Goal: Obtain resource: Download file/media

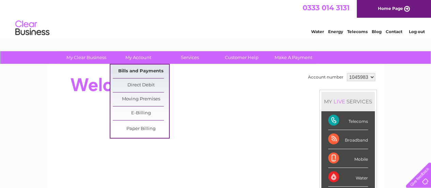
click at [140, 69] on link "Bills and Payments" at bounding box center [141, 71] width 56 height 14
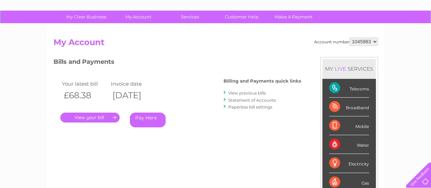
scroll to position [45, 0]
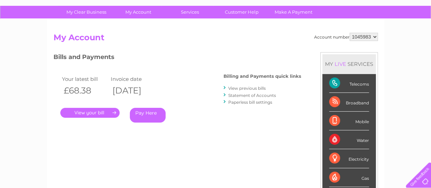
click at [101, 109] on link "." at bounding box center [89, 113] width 59 height 10
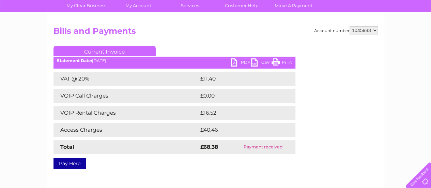
scroll to position [57, 0]
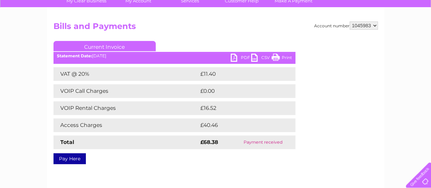
click at [241, 55] on link "PDF" at bounding box center [240, 58] width 20 height 10
click at [312, 154] on div "Account number 1045983 Bills and Payments Current Invoice PDF CSV Print £0.00" at bounding box center [215, 91] width 324 height 140
click at [107, 55] on div "Statement Date: 11/08/2025" at bounding box center [174, 55] width 242 height 5
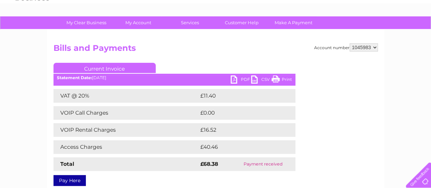
scroll to position [33, 0]
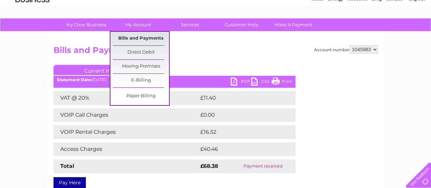
click at [140, 36] on link "Bills and Payments" at bounding box center [141, 39] width 56 height 14
click at [141, 34] on link "Bills and Payments" at bounding box center [141, 39] width 56 height 14
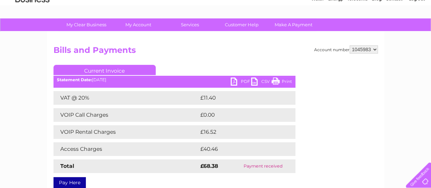
click at [99, 73] on link "Current Invoice" at bounding box center [104, 70] width 102 height 10
click at [103, 71] on link "Current Invoice" at bounding box center [104, 70] width 102 height 10
